Goal: Find specific page/section: Find specific page/section

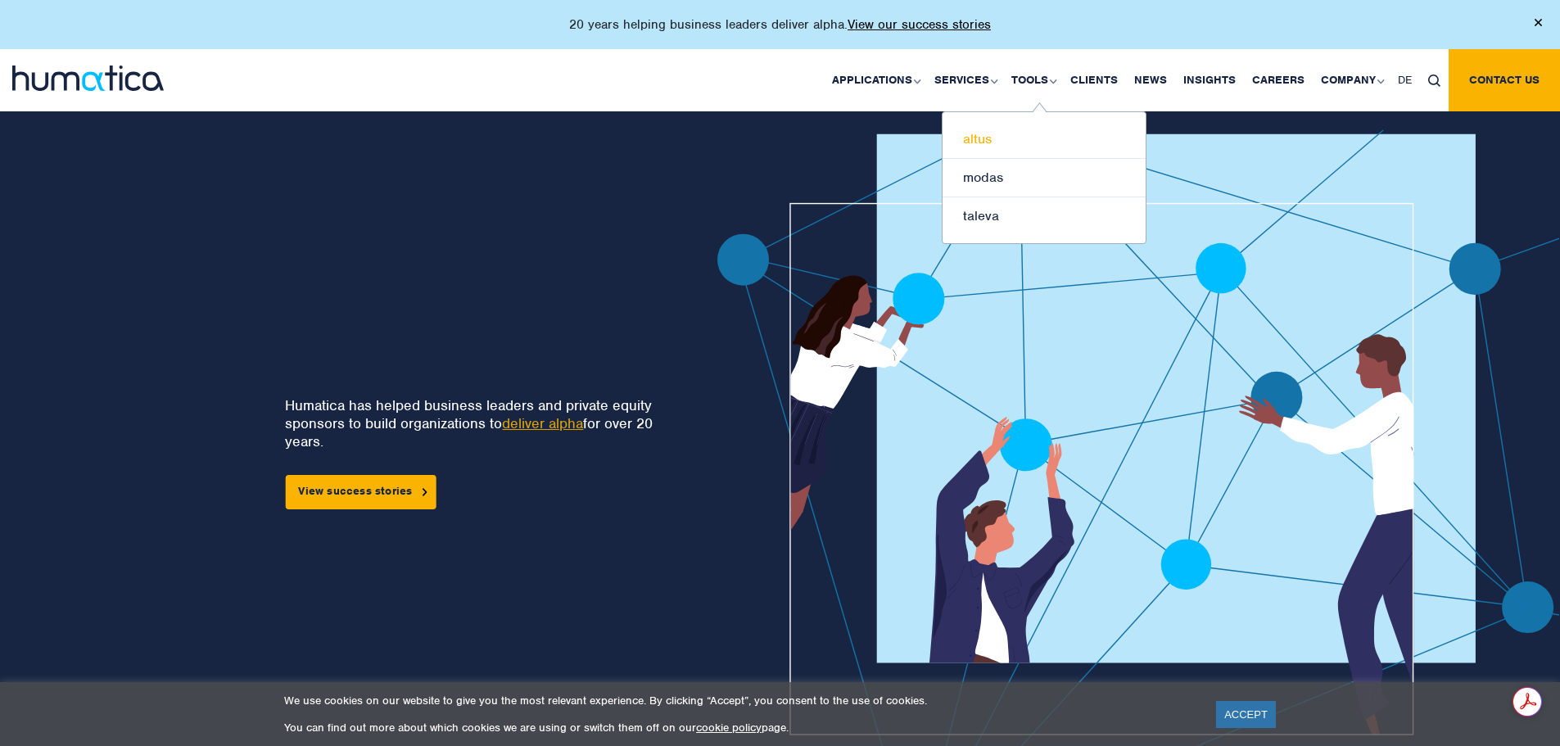
click at [1028, 141] on link "altus" at bounding box center [1043, 139] width 203 height 38
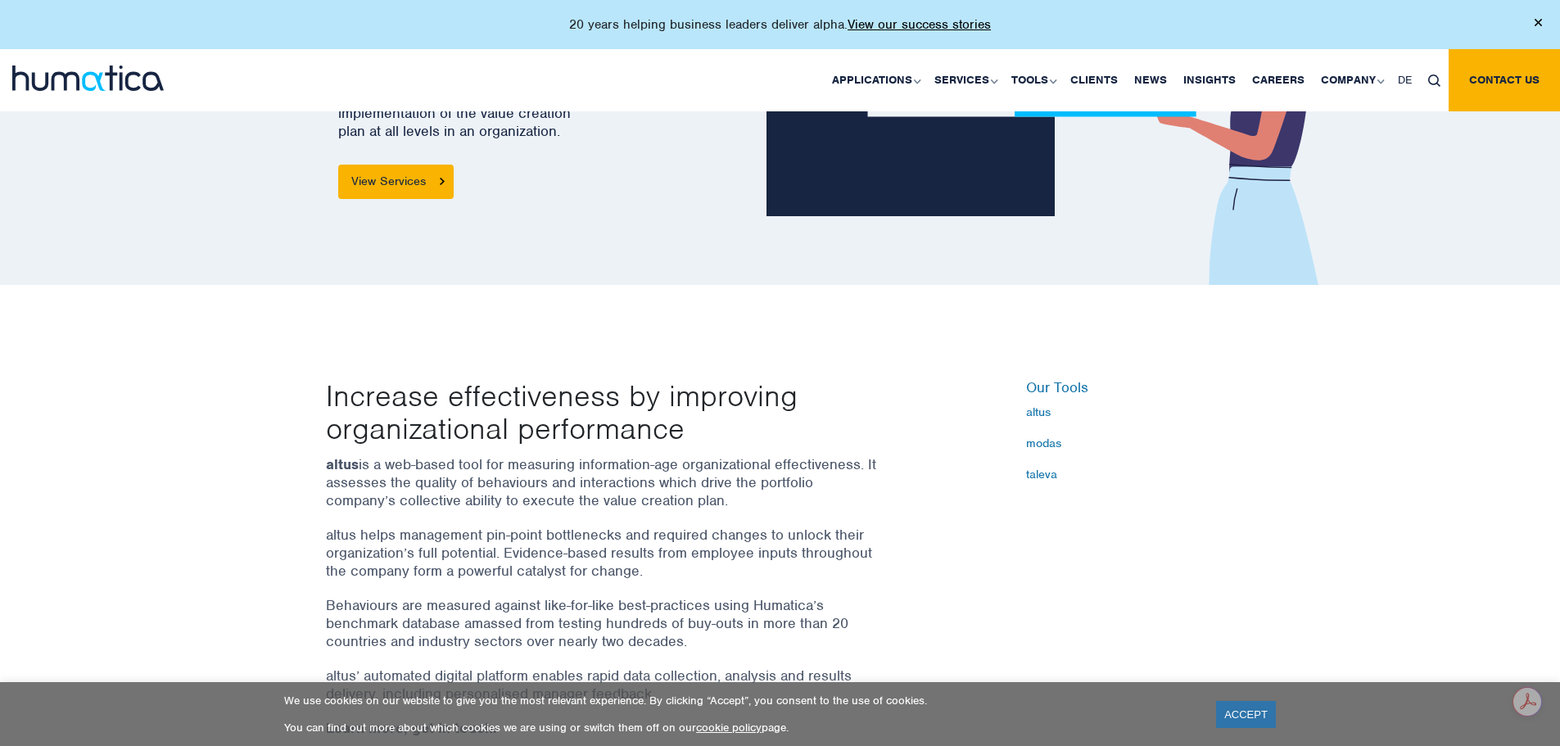
scroll to position [246, 0]
